Goal: Task Accomplishment & Management: Complete application form

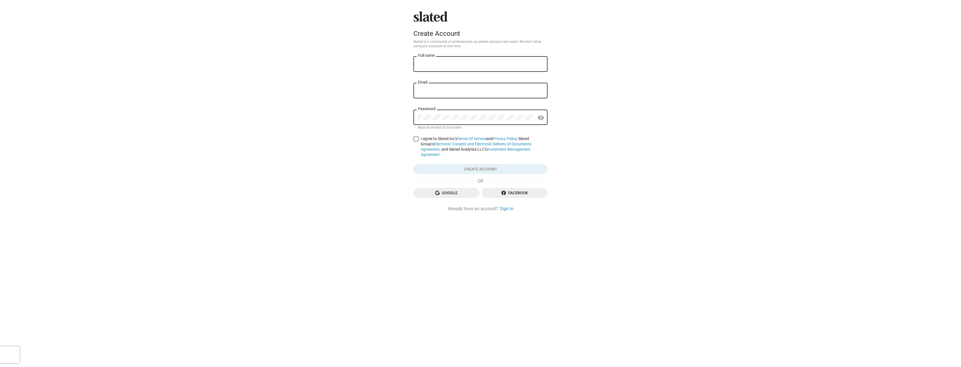
click at [451, 73] on div "Full name" at bounding box center [480, 66] width 134 height 21
click at [449, 62] on input "Full name" at bounding box center [480, 64] width 125 height 5
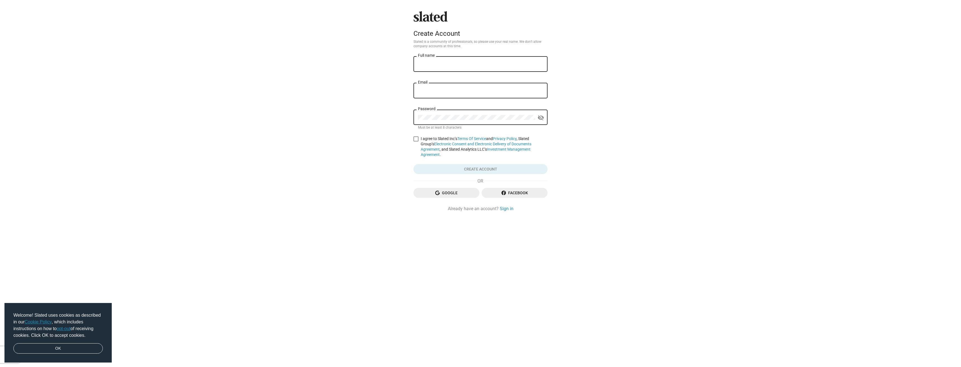
type input "[PERSON_NAME]"
click at [458, 95] on div "Email" at bounding box center [480, 90] width 125 height 16
type input "[EMAIL_ADDRESS][DOMAIN_NAME]"
click at [535, 112] on button "visibility_off" at bounding box center [540, 117] width 11 height 11
click at [416, 136] on label "I agree to Slated Inc’s Terms Of Service and Privacy Policy , Slated Group’s El…" at bounding box center [480, 146] width 134 height 21
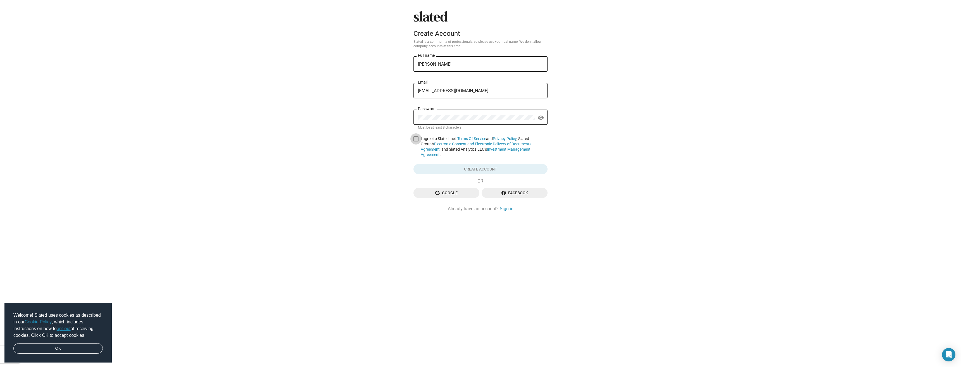
click at [416, 141] on input "I agree to Slated Inc’s Terms Of Service and Privacy Policy , Slated Group’s El…" at bounding box center [416, 141] width 0 height 0
checkbox input "true"
click at [467, 164] on span "Create account" at bounding box center [480, 169] width 125 height 10
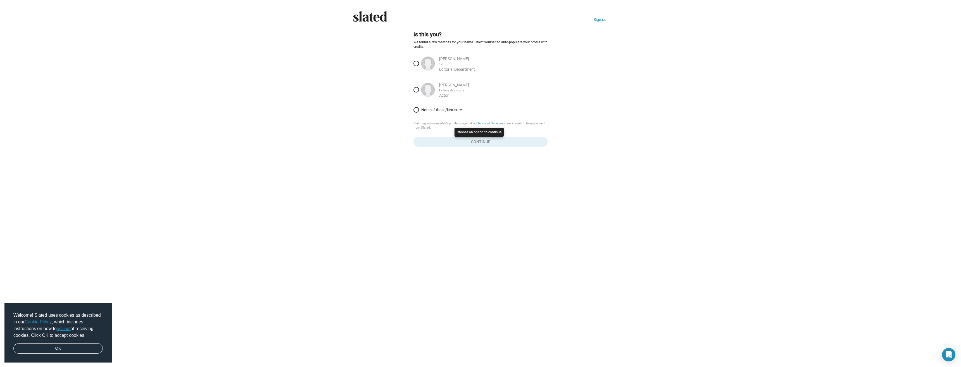
click at [417, 62] on div at bounding box center [480, 183] width 961 height 367
click at [414, 61] on span at bounding box center [416, 64] width 6 height 6
click at [414, 61] on input "[PERSON_NAME] 12 Editorial Department" at bounding box center [416, 64] width 6 height 6
radio input "true"
click at [481, 144] on span "Continue" at bounding box center [480, 142] width 125 height 10
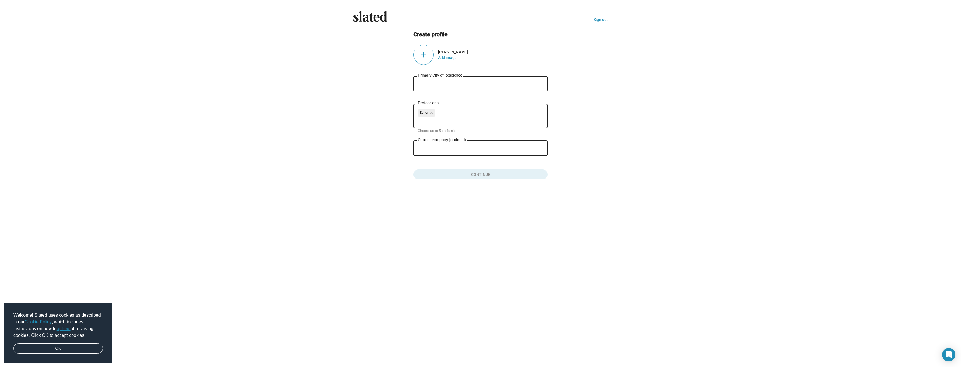
click at [456, 84] on input "Primary City of Residence" at bounding box center [480, 83] width 125 height 5
click at [450, 117] on span "[GEOGRAPHIC_DATA], [GEOGRAPHIC_DATA], [GEOGRAPHIC_DATA]" at bounding box center [480, 119] width 127 height 11
click at [445, 80] on div "[GEOGRAPHIC_DATA], [GEOGRAPHIC_DATA], [DEMOGRAPHIC_DATA] [GEOGRAPHIC_DATA]" at bounding box center [480, 83] width 125 height 16
click at [446, 82] on input "[GEOGRAPHIC_DATA], [GEOGRAPHIC_DATA], [GEOGRAPHIC_DATA]" at bounding box center [480, 83] width 125 height 5
drag, startPoint x: 446, startPoint y: 82, endPoint x: 504, endPoint y: 83, distance: 58.4
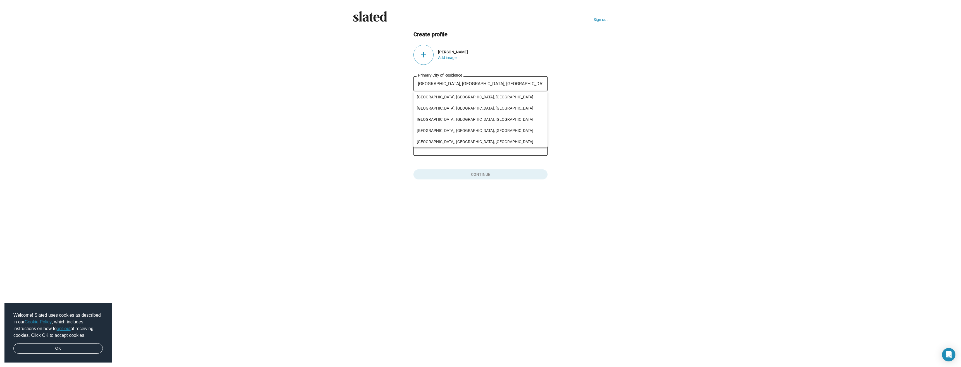
click at [504, 83] on input "[GEOGRAPHIC_DATA], [GEOGRAPHIC_DATA], [GEOGRAPHIC_DATA]" at bounding box center [480, 83] width 125 height 5
click at [473, 98] on span "[GEOGRAPHIC_DATA], [GEOGRAPHIC_DATA], [GEOGRAPHIC_DATA]" at bounding box center [480, 96] width 127 height 11
type input "[GEOGRAPHIC_DATA], [GEOGRAPHIC_DATA], [GEOGRAPHIC_DATA]"
click at [461, 118] on input "Professions" at bounding box center [481, 120] width 125 height 5
type input "producer"
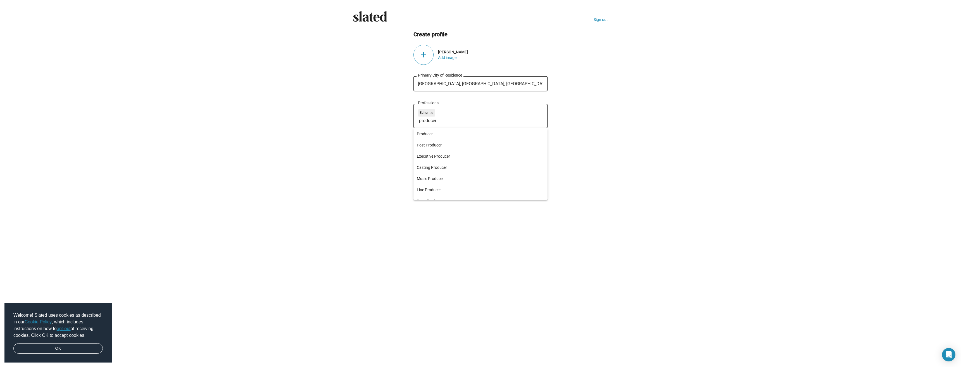
click at [459, 120] on input "producer" at bounding box center [481, 120] width 125 height 5
click at [452, 137] on span "Producer" at bounding box center [480, 133] width 127 height 11
click at [456, 118] on input "Professions" at bounding box center [481, 120] width 125 height 5
type input "p"
click at [462, 120] on input "Professions" at bounding box center [481, 120] width 125 height 5
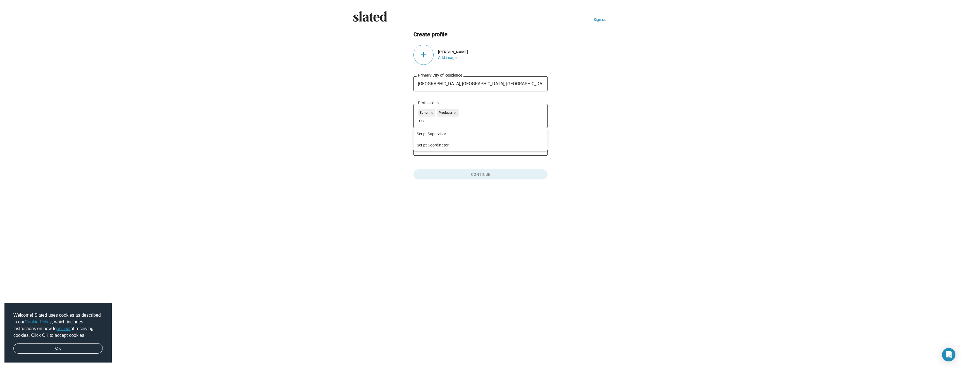
type input "s"
type input "w"
type input "t"
type input "c"
type input "p"
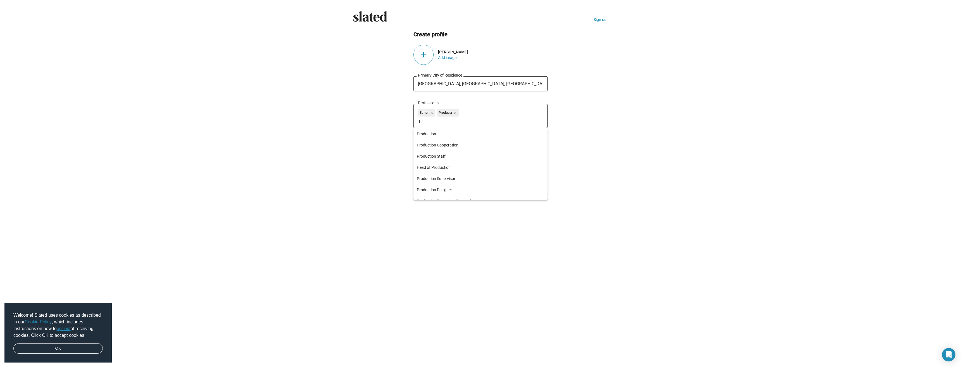
type input "p"
click at [447, 121] on input "post" at bounding box center [481, 120] width 125 height 5
type input "conc"
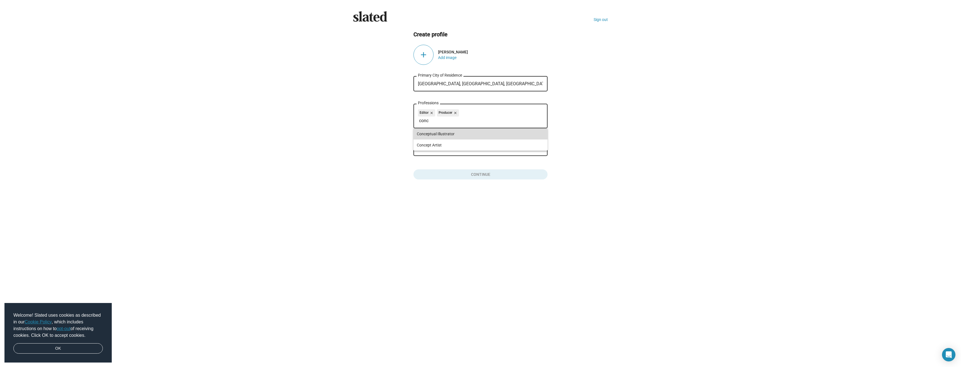
drag, startPoint x: 457, startPoint y: 137, endPoint x: 458, endPoint y: 133, distance: 3.9
click at [458, 133] on span "Conceptual Illustrator" at bounding box center [480, 133] width 127 height 11
click at [457, 120] on input "Professions" at bounding box center [481, 120] width 125 height 5
type input "writer"
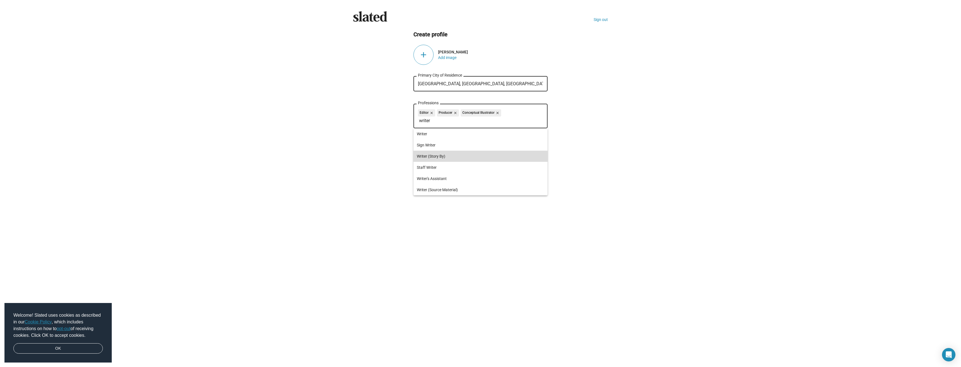
click at [461, 154] on span "Writer (Story By)" at bounding box center [480, 156] width 127 height 11
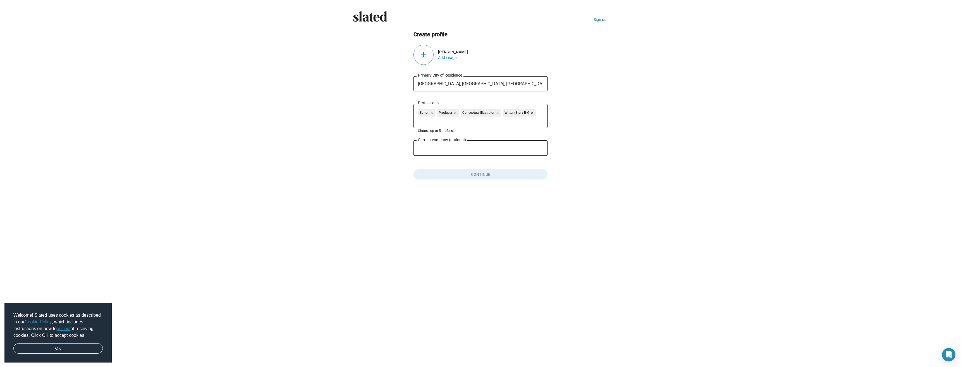
click at [462, 123] on input "Professions" at bounding box center [481, 120] width 125 height 5
click at [468, 150] on input "Current company (optional)" at bounding box center [476, 148] width 117 height 5
type input "Down This Rd"
click at [461, 187] on b "Down This Rd" at bounding box center [449, 187] width 27 height 5
click at [458, 172] on div "Role at company" at bounding box center [480, 175] width 125 height 16
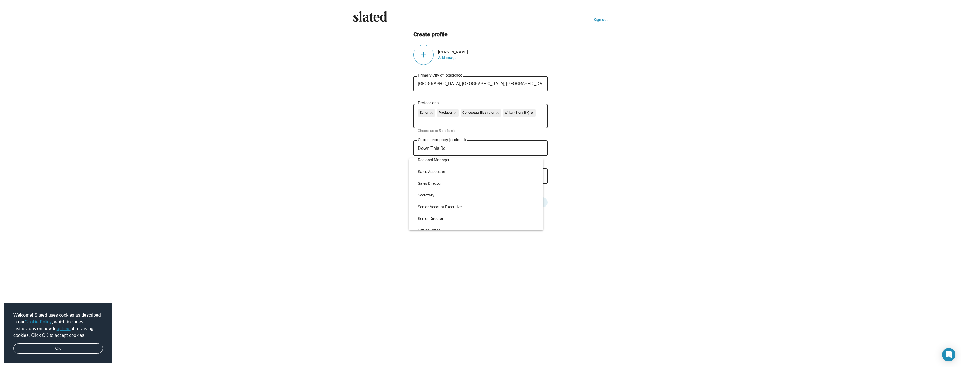
scroll to position [1201, 0]
click at [465, 214] on span "Owner" at bounding box center [478, 213] width 121 height 12
click at [481, 205] on button "Click here to validate form" at bounding box center [480, 201] width 134 height 12
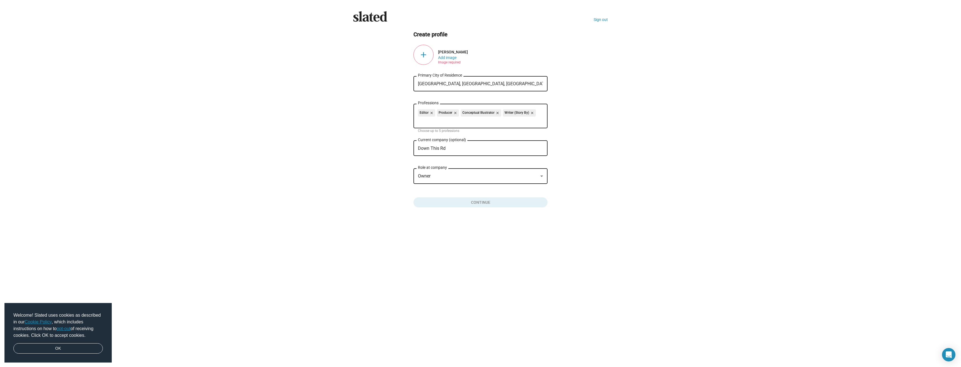
click at [419, 56] on div "add" at bounding box center [423, 55] width 20 height 20
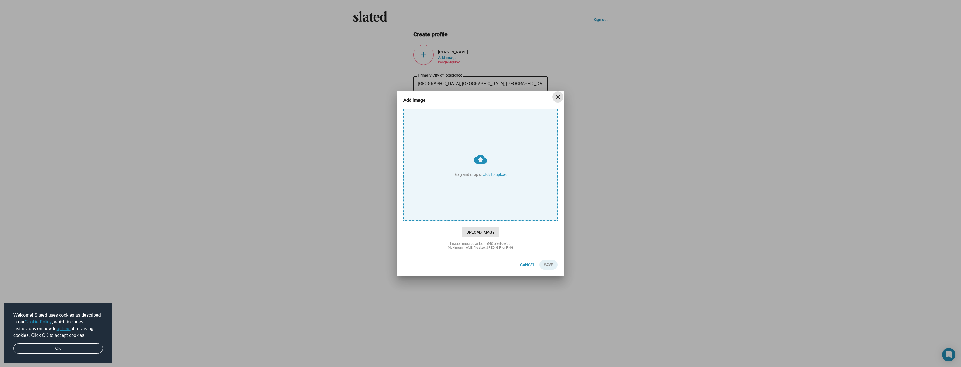
click at [480, 234] on span "Upload Image" at bounding box center [480, 232] width 37 height 10
click at [480, 220] on input "cloud_upload Drag and drop or click to upload" at bounding box center [481, 164] width 154 height 111
click at [464, 145] on input "cloud_upload Drag and drop or click to upload" at bounding box center [481, 164] width 154 height 111
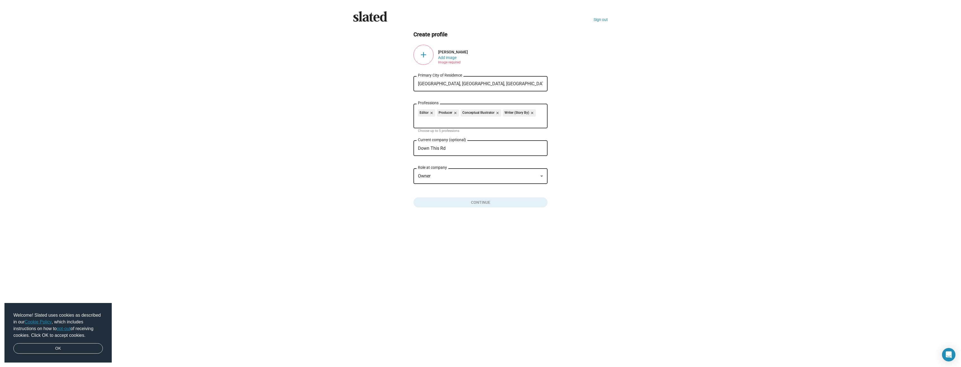
click at [423, 57] on div "add" at bounding box center [423, 55] width 20 height 20
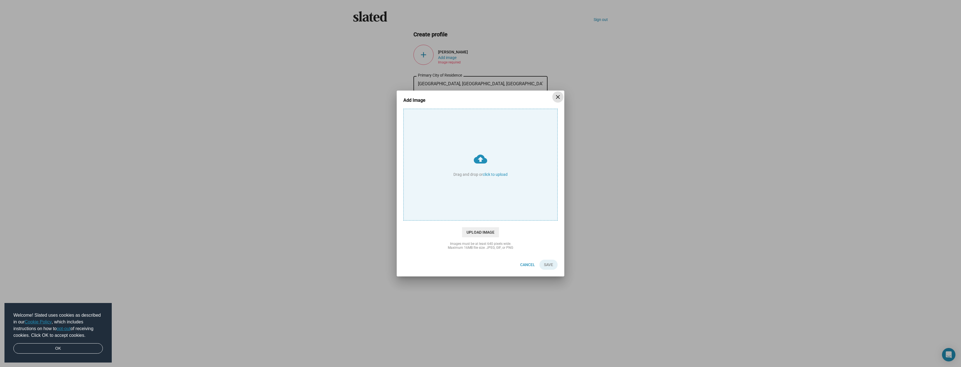
click at [449, 151] on input "cloud_upload Drag and drop or click to upload" at bounding box center [481, 164] width 154 height 111
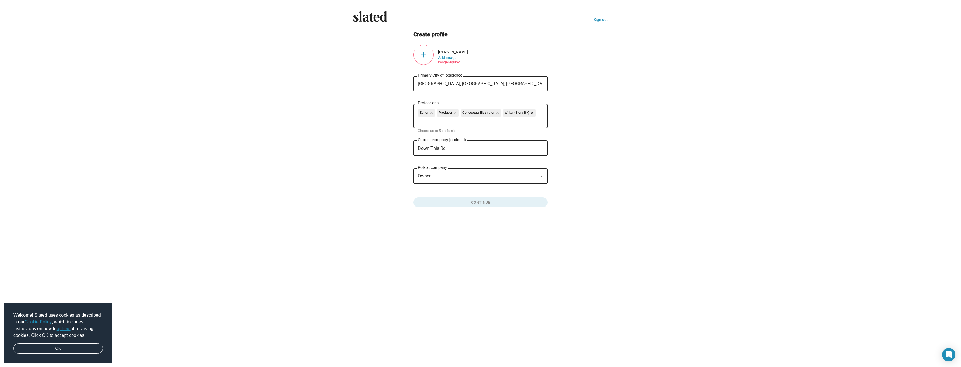
click at [428, 47] on div "add" at bounding box center [423, 55] width 20 height 20
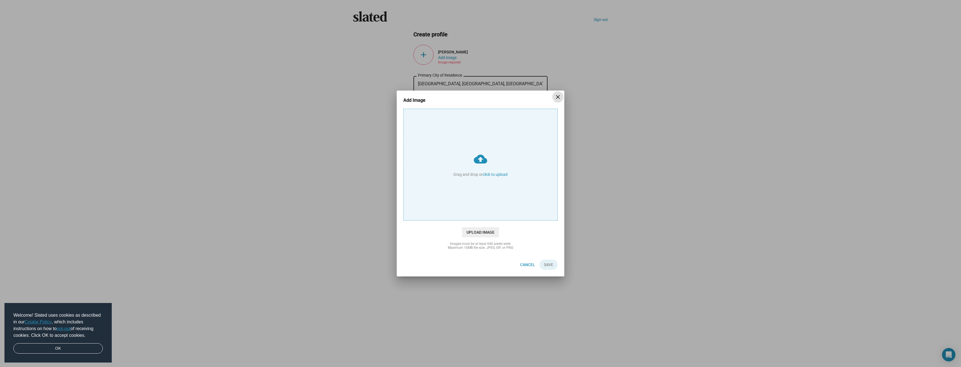
click at [491, 177] on input "cloud_upload Drag and drop or click to upload" at bounding box center [481, 164] width 154 height 111
click at [312, 354] on div "Add Image close cloud_upload Drag and drop or click to upload Upload Image Imag…" at bounding box center [480, 183] width 961 height 367
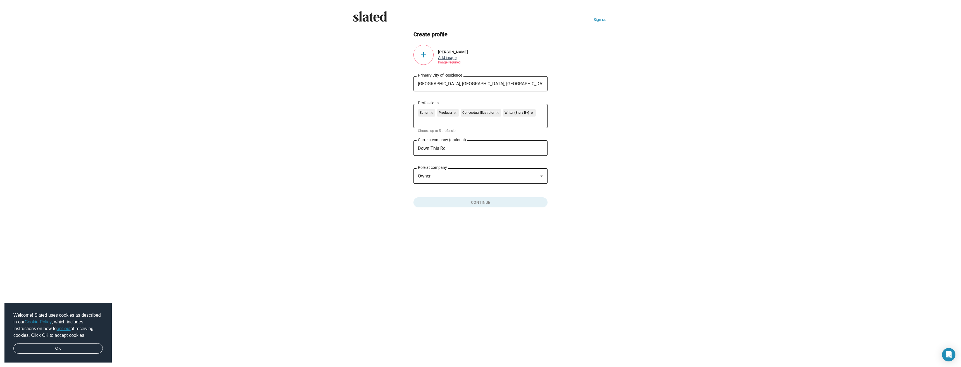
click at [445, 59] on button "Add image" at bounding box center [447, 57] width 18 height 4
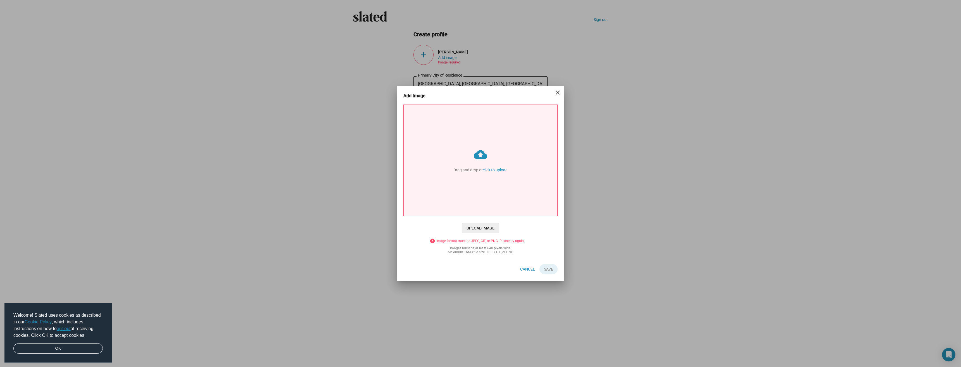
type input "C:\fakepath\IMG_1095.jpg.heic"
